Goal: Entertainment & Leisure: Consume media (video, audio)

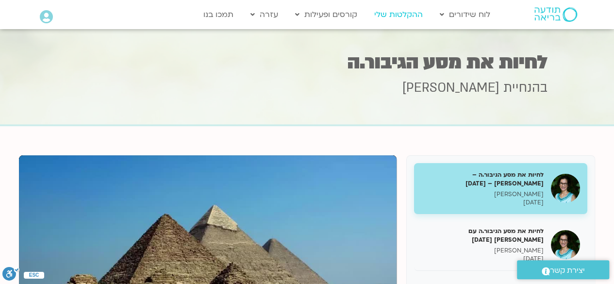
click at [398, 15] on link "ההקלטות שלי" at bounding box center [398, 14] width 58 height 18
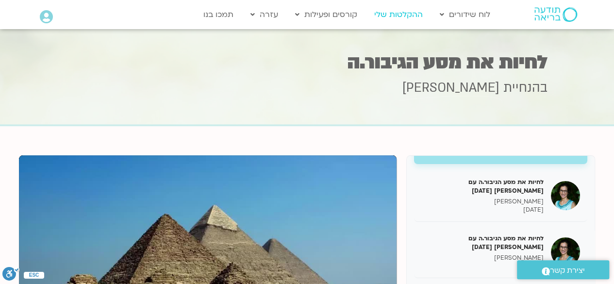
scroll to position [50, 0]
type input "4035.48"
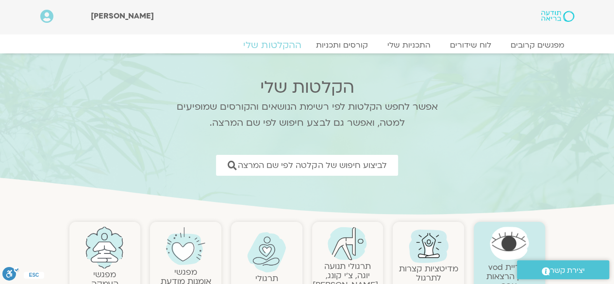
click at [279, 50] on link "ההקלטות שלי" at bounding box center [273, 45] width 82 height 12
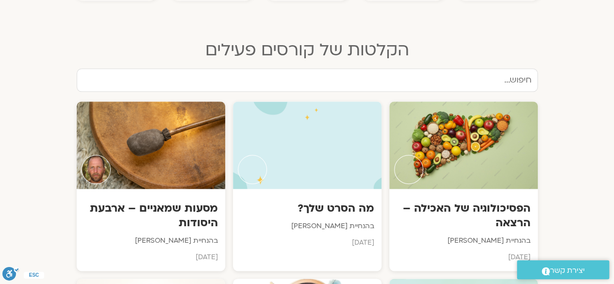
scroll to position [493, 0]
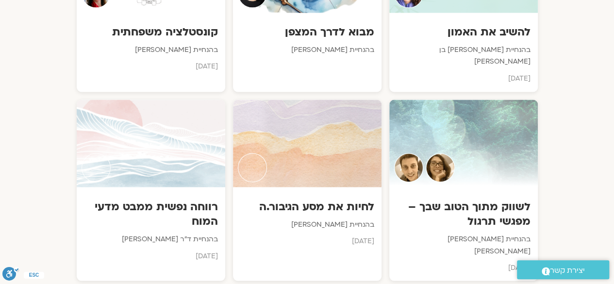
scroll to position [829, 0]
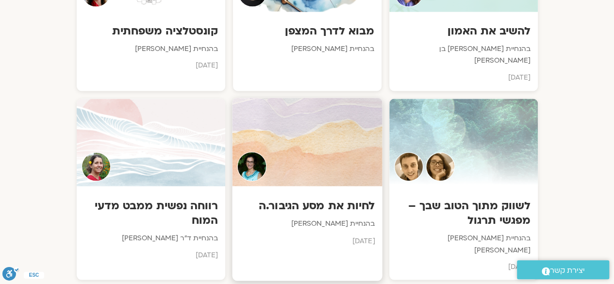
click at [332, 140] on div at bounding box center [307, 142] width 150 height 88
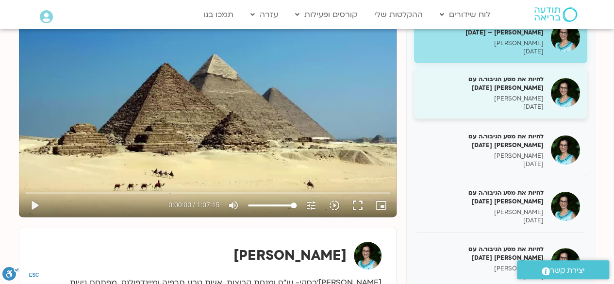
click at [522, 99] on p "תמר לינצבסקי" at bounding box center [482, 99] width 122 height 8
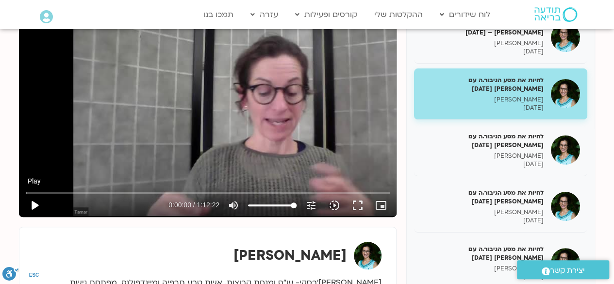
click at [38, 206] on button "play_arrow" at bounding box center [34, 205] width 23 height 23
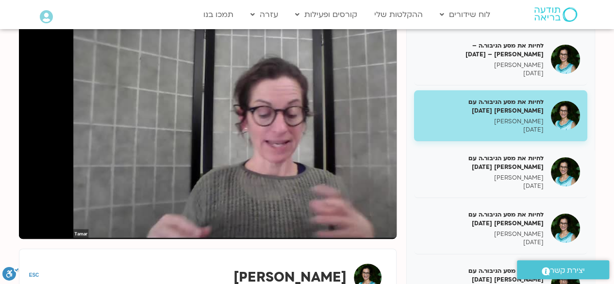
scroll to position [129, 0]
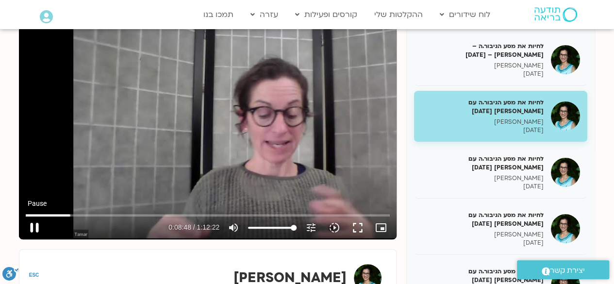
click at [32, 228] on button "pause" at bounding box center [34, 227] width 23 height 23
type input "528.68365"
